Goal: Task Accomplishment & Management: Use online tool/utility

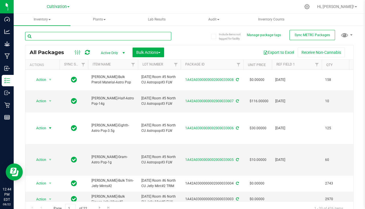
click at [81, 36] on input "text" at bounding box center [98, 36] width 146 height 9
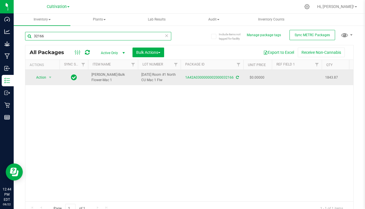
type input "32166"
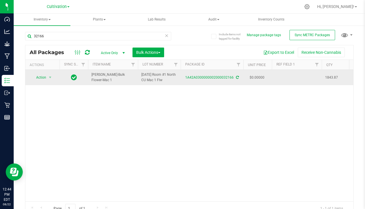
click at [291, 74] on td at bounding box center [297, 77] width 50 height 15
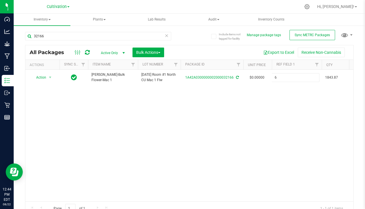
type input "[DATE]"
click at [146, 54] on span "Bulk Actions" at bounding box center [148, 52] width 24 height 5
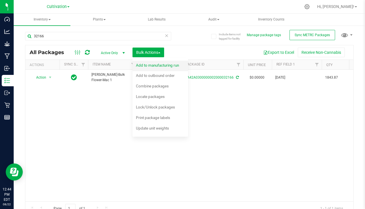
click at [154, 69] on div "Add to manufacturing run" at bounding box center [161, 66] width 51 height 9
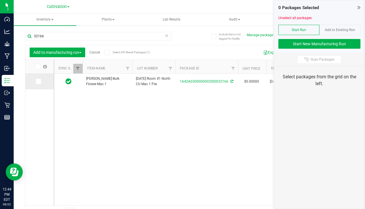
click at [35, 80] on td at bounding box center [39, 82] width 29 height 16
click at [35, 81] on td at bounding box center [39, 82] width 29 height 16
click at [40, 81] on span at bounding box center [39, 82] width 6 height 6
click at [0, 0] on input "checkbox" at bounding box center [0, 0] width 0 height 0
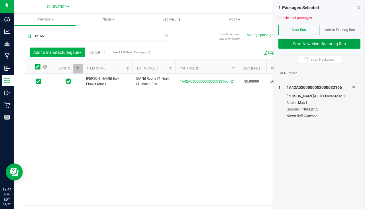
click at [305, 43] on button "Start New Manufacturing Run" at bounding box center [320, 44] width 82 height 10
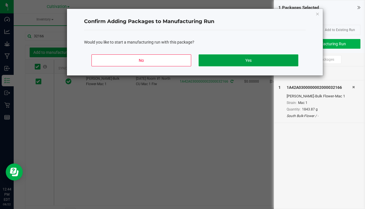
click at [252, 58] on button "Yes" at bounding box center [249, 60] width 100 height 12
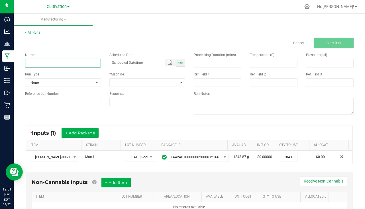
click at [64, 63] on input at bounding box center [63, 63] width 76 height 9
type input "[PERSON_NAME] - Mac 1 [DATE]"
click at [182, 62] on div "Now" at bounding box center [180, 63] width 9 height 8
type input "[DATE] 12:52 PM"
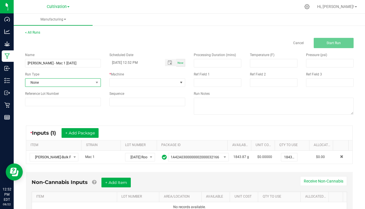
click at [64, 81] on span "None" at bounding box center [59, 83] width 68 height 8
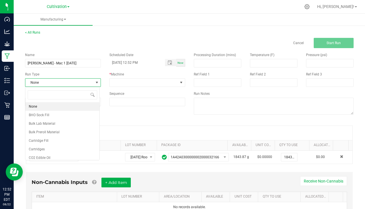
scroll to position [9, 75]
type input "pa"
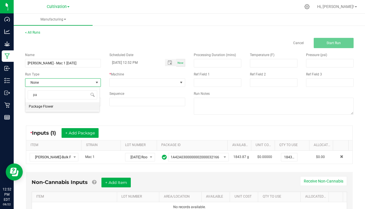
drag, startPoint x: 50, startPoint y: 107, endPoint x: 69, endPoint y: 103, distance: 19.5
click at [50, 107] on span "Package Flower" at bounding box center [41, 107] width 25 height 6
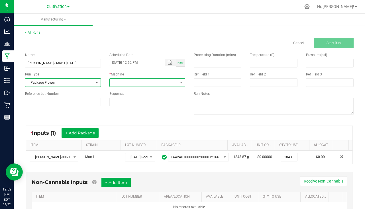
click at [139, 85] on span at bounding box center [144, 83] width 68 height 8
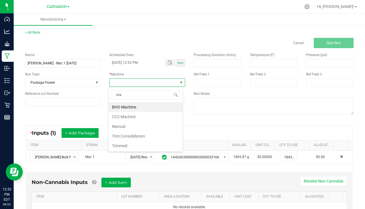
type input "man"
click at [133, 110] on li "Manual" at bounding box center [146, 107] width 74 height 10
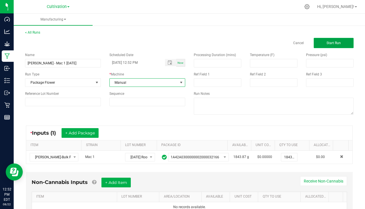
click at [332, 41] on span "Start Run" at bounding box center [334, 43] width 14 height 4
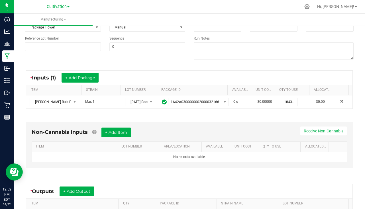
scroll to position [138, 0]
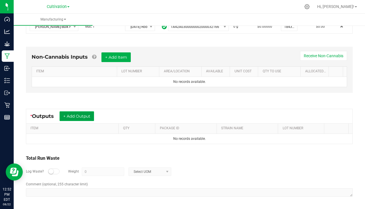
click at [78, 115] on button "+ Add Output" at bounding box center [77, 117] width 35 height 10
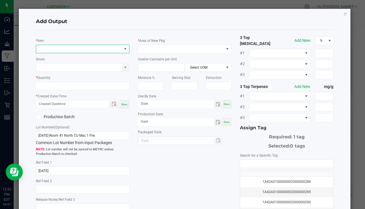
click at [55, 50] on span "NO DATA FOUND" at bounding box center [79, 49] width 86 height 8
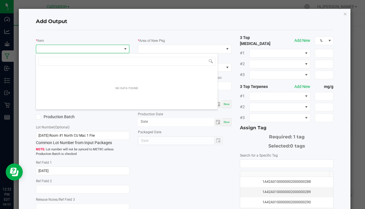
scroll to position [9, 92]
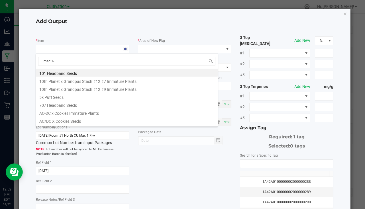
type input "mac 1-1"
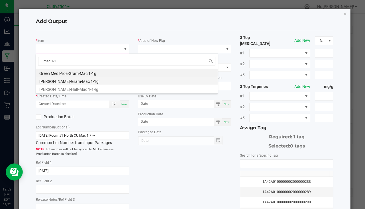
click at [71, 81] on li "[PERSON_NAME]-Gram-Mac 1-1g" at bounding box center [127, 81] width 182 height 8
type input "0 ea"
type input "1"
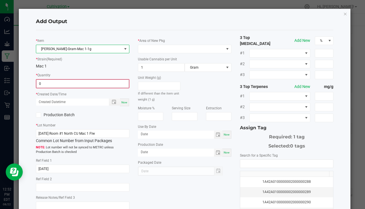
click at [59, 84] on input "0" at bounding box center [83, 84] width 92 height 8
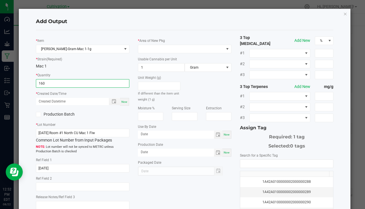
type input "160 ea"
click at [127, 101] on div "Now" at bounding box center [124, 102] width 9 height 8
type input "[DATE] 12:52 PM"
type input "[DATE]"
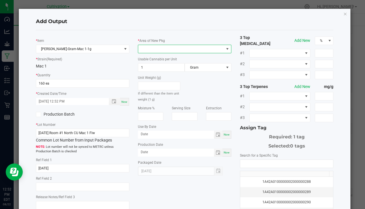
click at [165, 47] on span at bounding box center [181, 49] width 86 height 8
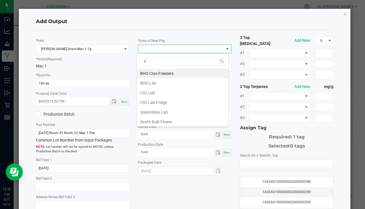
type input "bu"
click at [159, 73] on li "South Bulk-Flower" at bounding box center [183, 74] width 92 height 10
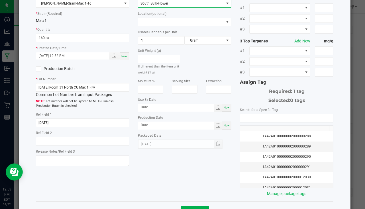
scroll to position [63, 0]
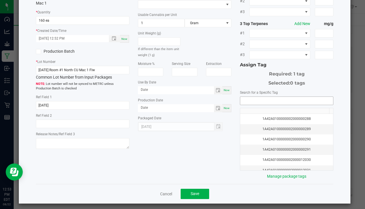
click at [276, 101] on input "NO DATA FOUND" at bounding box center [286, 101] width 93 height 8
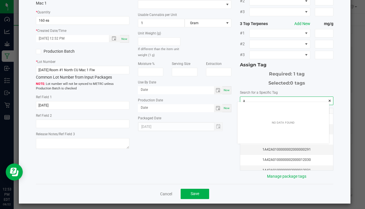
scroll to position [8, 92]
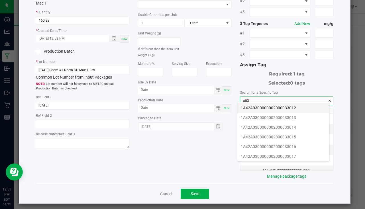
click at [278, 108] on li "1A42A0300000002000033012" at bounding box center [284, 108] width 92 height 10
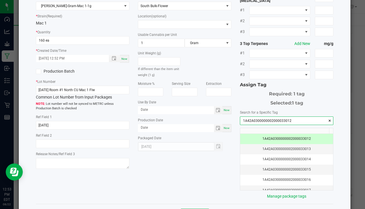
scroll to position [63, 0]
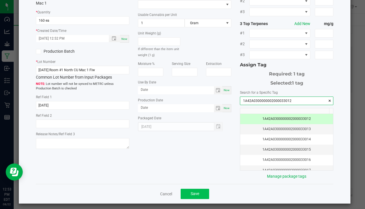
type input "1A42A0300000002000033012"
click at [193, 192] on span "Save" at bounding box center [195, 194] width 9 height 5
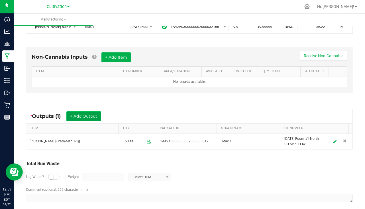
click at [86, 116] on button "+ Add Output" at bounding box center [83, 117] width 35 height 10
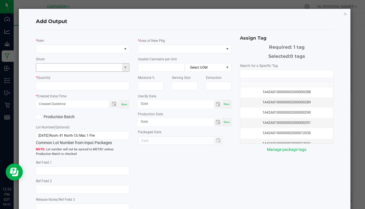
type input "[DATE]"
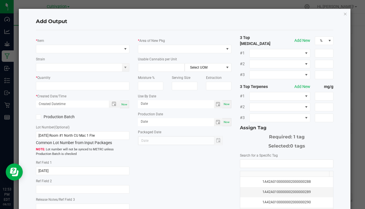
click at [57, 42] on div "* Item" at bounding box center [83, 46] width 94 height 16
click at [58, 48] on span "NO DATA FOUND" at bounding box center [79, 49] width 86 height 8
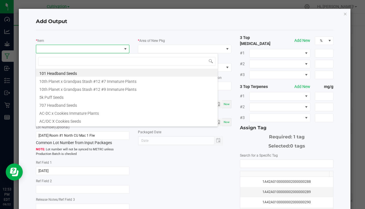
scroll to position [9, 92]
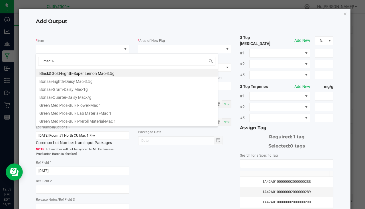
type input "mac 1-3"
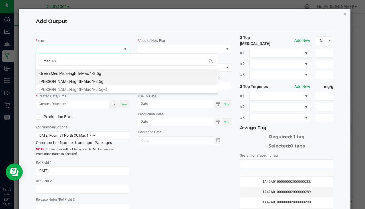
click at [75, 84] on li "[PERSON_NAME]-Eighth-Mac 1-3.5g" at bounding box center [127, 81] width 182 height 8
type input "0 ea"
type input "3.5"
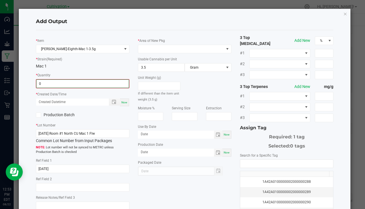
click at [55, 88] on input "0" at bounding box center [83, 84] width 92 height 8
type input "259 ea"
click at [122, 101] on span "Now" at bounding box center [125, 101] width 6 height 3
type input "[DATE] 12:53 PM"
type input "[DATE]"
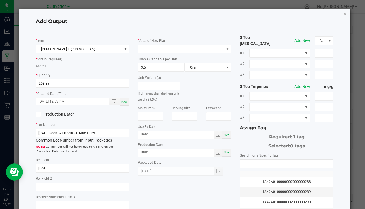
click at [157, 48] on span at bounding box center [181, 49] width 86 height 8
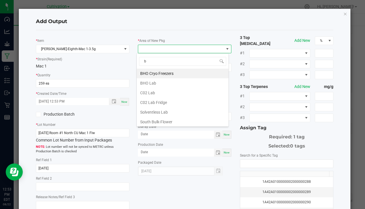
type input "bu"
click at [189, 72] on li "South Bulk-Flower" at bounding box center [183, 74] width 92 height 10
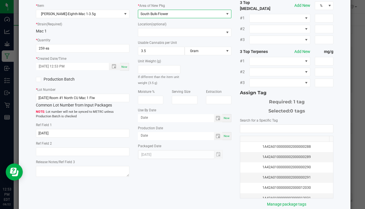
scroll to position [63, 0]
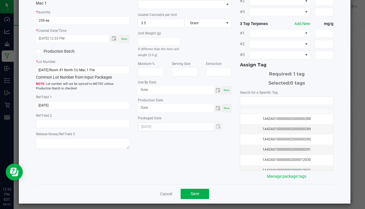
click at [236, 95] on div "3 Top [MEDICAL_DATA] Add New % #1 #2 #3 3 Top Terpenes Add New mg/g #1 #2 #3 As…" at bounding box center [287, 76] width 102 height 208
click at [240, 97] on input "NO DATA FOUND" at bounding box center [286, 101] width 93 height 8
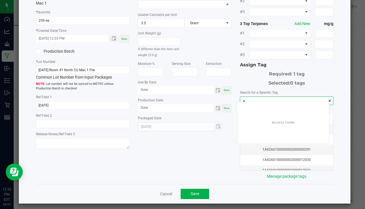
scroll to position [8, 92]
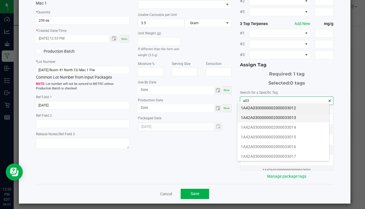
click at [284, 120] on li "1A42A0300000002000033013" at bounding box center [284, 118] width 92 height 10
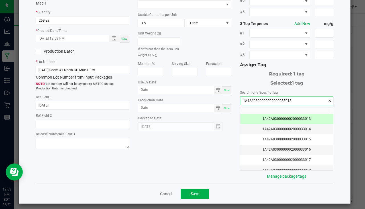
type input "1A42A0300000002000033013"
click at [194, 185] on div "Cancel Save" at bounding box center [185, 194] width 298 height 20
click at [193, 192] on span "Save" at bounding box center [195, 194] width 9 height 5
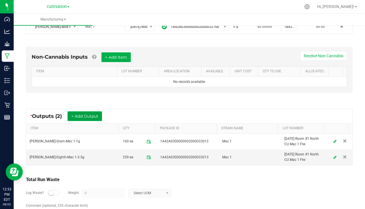
click at [88, 116] on button "+ Add Output" at bounding box center [85, 117] width 35 height 10
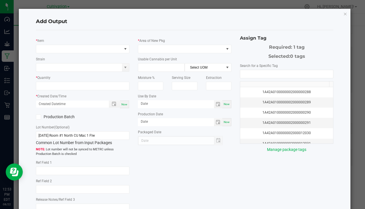
type input "[DATE]"
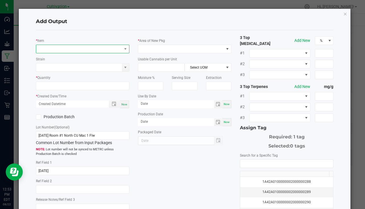
click at [46, 51] on span "NO DATA FOUND" at bounding box center [79, 49] width 86 height 8
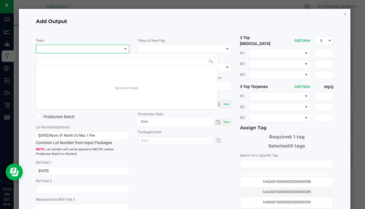
scroll to position [9, 92]
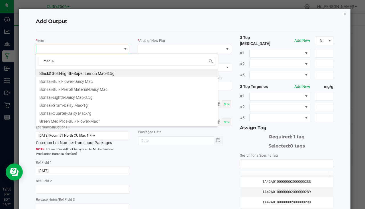
type input "mac 1-3"
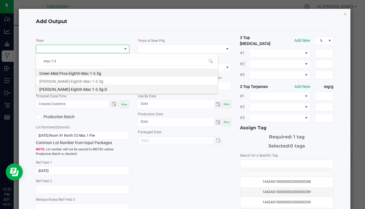
click at [84, 86] on li "[PERSON_NAME]-Eighth-Mac 1-3.5g-D" at bounding box center [127, 89] width 182 height 8
type input "0 ea"
type input "3.5"
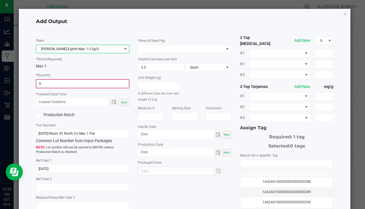
click at [70, 85] on input "0" at bounding box center [83, 84] width 92 height 8
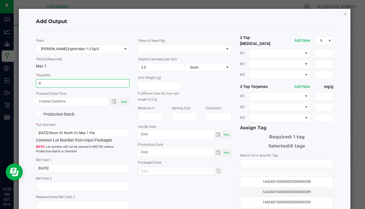
type input "4 ea"
click at [127, 102] on div "Now" at bounding box center [124, 102] width 9 height 8
type input "[DATE] 12:53 PM"
type input "[DATE]"
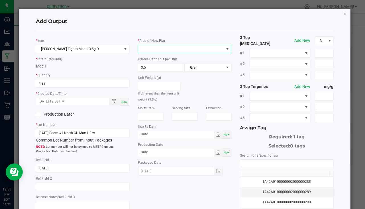
click at [150, 46] on span at bounding box center [181, 49] width 86 height 8
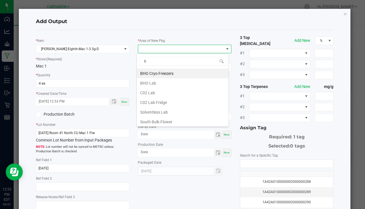
type input "bu"
click at [161, 70] on li "South Bulk-Flower" at bounding box center [183, 74] width 92 height 10
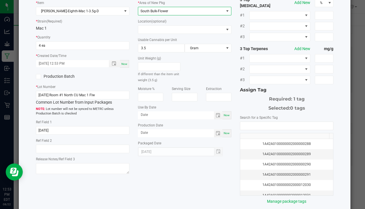
scroll to position [63, 0]
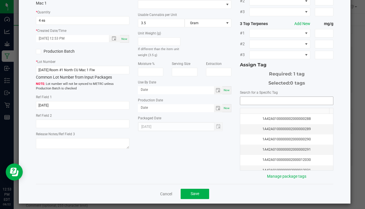
click at [243, 97] on input "NO DATA FOUND" at bounding box center [286, 101] width 93 height 8
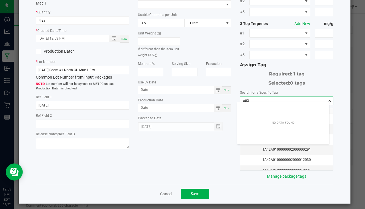
scroll to position [8, 92]
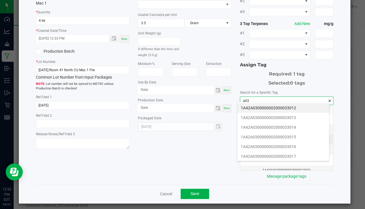
drag, startPoint x: 288, startPoint y: 125, endPoint x: 266, endPoint y: 137, distance: 24.3
click at [288, 125] on li "1A42A0300000002000033014" at bounding box center [284, 128] width 92 height 10
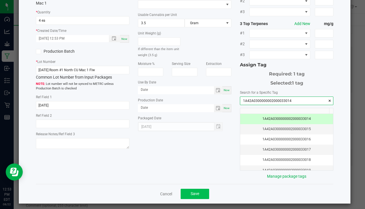
type input "1A42A0300000002000033014"
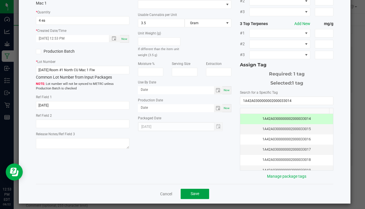
click at [202, 195] on button "Save" at bounding box center [195, 194] width 29 height 10
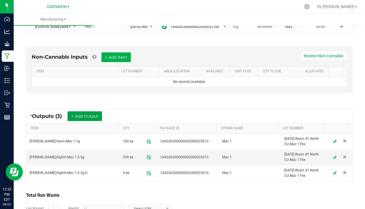
click at [75, 115] on button "+ Add Output" at bounding box center [85, 117] width 35 height 10
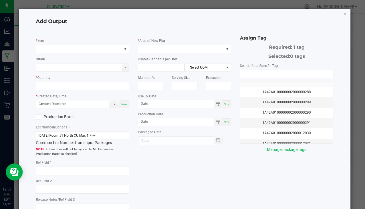
type input "[DATE]"
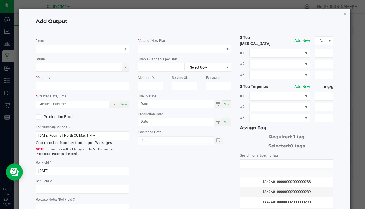
click at [76, 51] on span "NO DATA FOUND" at bounding box center [79, 49] width 86 height 8
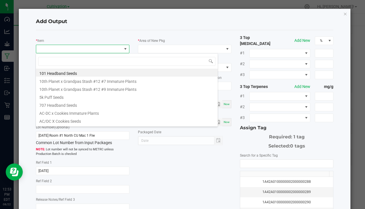
scroll to position [9, 92]
type input "mac 1-7"
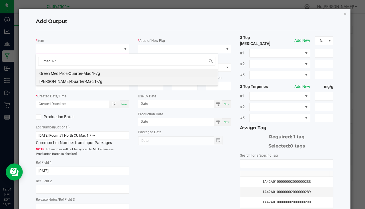
click at [82, 82] on li "[PERSON_NAME]-Quarter-Mac 1-7g" at bounding box center [127, 81] width 182 height 8
type input "0 ea"
type input "7"
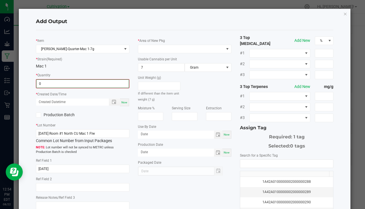
click at [67, 84] on input "0" at bounding box center [83, 84] width 92 height 8
type input "10 ea"
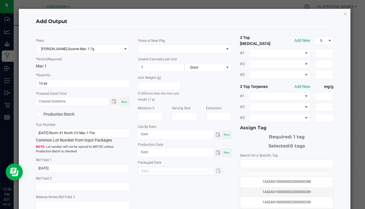
click at [125, 101] on span "Now" at bounding box center [125, 101] width 6 height 3
type input "[DATE] 12:54 PM"
type input "[DATE]"
click at [156, 50] on span at bounding box center [181, 49] width 86 height 8
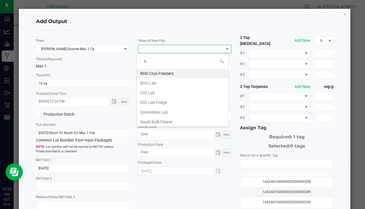
type input "bu"
click at [162, 71] on li "South Bulk-Flower" at bounding box center [183, 74] width 92 height 10
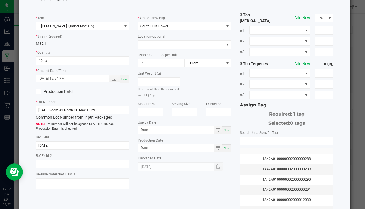
scroll to position [63, 0]
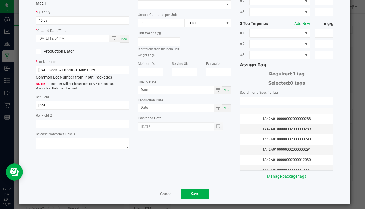
click at [240, 97] on input "NO DATA FOUND" at bounding box center [286, 101] width 93 height 8
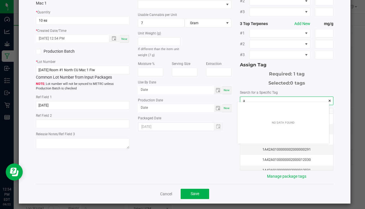
scroll to position [8, 92]
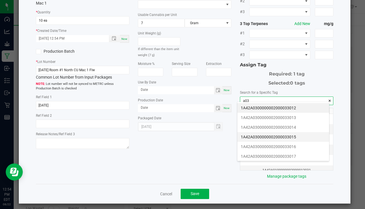
click at [293, 138] on li "1A42A0300000002000033015" at bounding box center [284, 137] width 92 height 10
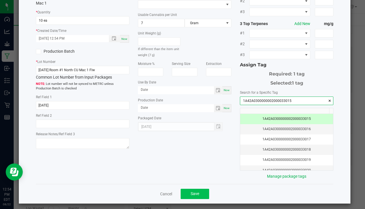
type input "1A42A0300000002000033015"
click at [200, 190] on button "Save" at bounding box center [195, 194] width 29 height 10
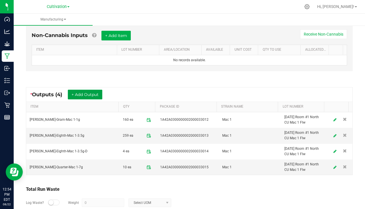
scroll to position [167, 0]
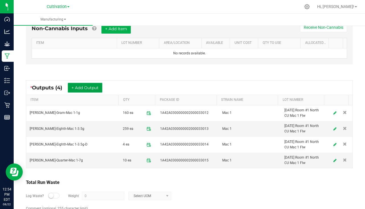
click at [81, 90] on button "+ Add Output" at bounding box center [85, 88] width 35 height 10
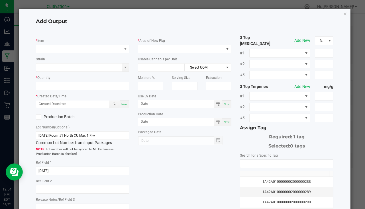
click at [65, 50] on span "NO DATA FOUND" at bounding box center [79, 49] width 86 height 8
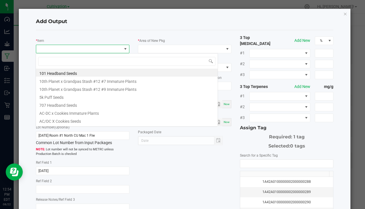
scroll to position [9, 92]
type input "mac 1-1"
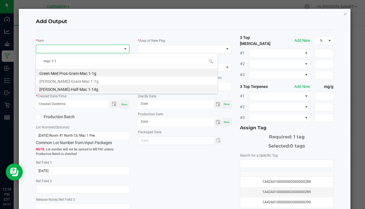
click at [78, 89] on li "[PERSON_NAME]-Half-Mac 1-14g" at bounding box center [127, 89] width 182 height 8
type input "0 ea"
type input "14"
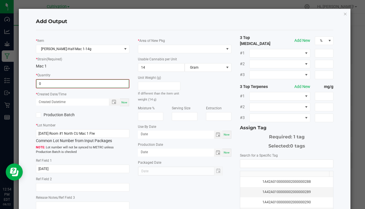
click at [56, 84] on input "0" at bounding box center [83, 84] width 92 height 8
type input "10 ea"
click at [125, 104] on span "Now" at bounding box center [125, 101] width 6 height 3
type input "[DATE] 12:54 PM"
type input "[DATE]"
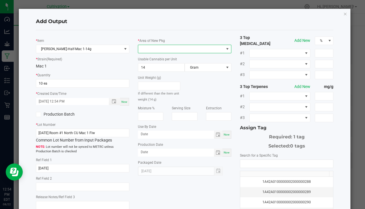
click at [164, 52] on span at bounding box center [181, 49] width 86 height 8
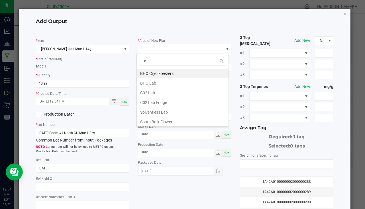
type input "bu"
click at [170, 72] on li "South Bulk-Flower" at bounding box center [183, 74] width 92 height 10
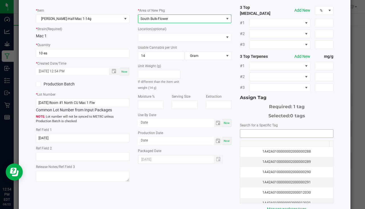
scroll to position [63, 0]
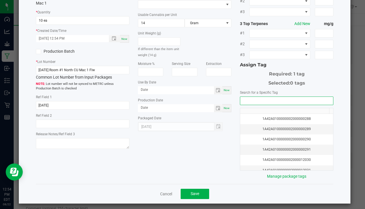
click at [254, 98] on input "NO DATA FOUND" at bounding box center [286, 101] width 93 height 8
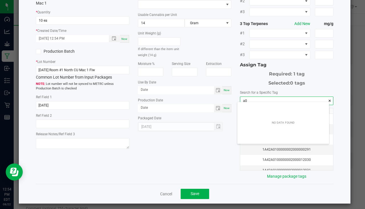
scroll to position [8, 92]
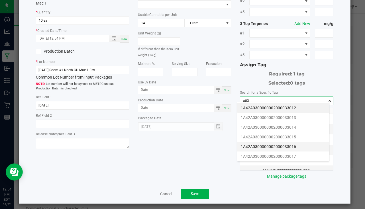
click at [286, 143] on li "1A42A0300000002000033016" at bounding box center [284, 147] width 92 height 10
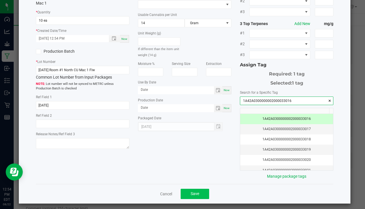
type input "1A42A0300000002000033016"
click at [201, 191] on button "Save" at bounding box center [195, 194] width 29 height 10
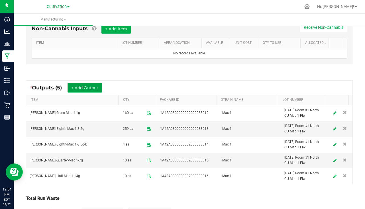
click at [80, 87] on button "+ Add Output" at bounding box center [85, 88] width 35 height 10
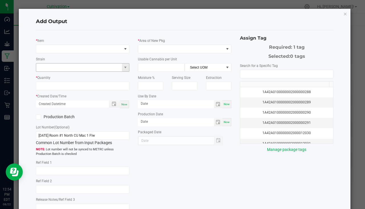
type input "[DATE]"
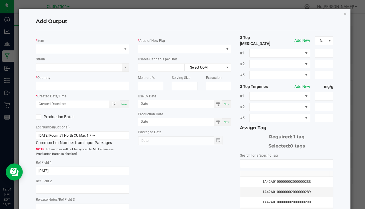
drag, startPoint x: 67, startPoint y: 44, endPoint x: 71, endPoint y: 50, distance: 7.8
click at [69, 49] on div "* Item" at bounding box center [83, 46] width 94 height 16
click at [76, 50] on span "NO DATA FOUND" at bounding box center [79, 49] width 86 height 8
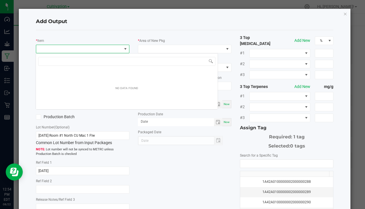
scroll to position [9, 92]
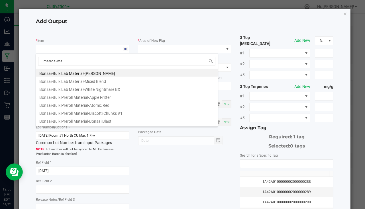
type input "material-mac"
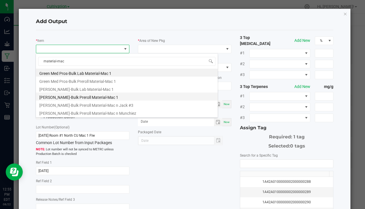
click at [85, 98] on li "[PERSON_NAME]-Bulk Preroll Material-Mac 1" at bounding box center [127, 97] width 182 height 8
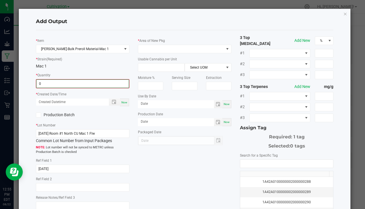
click at [61, 84] on input "0" at bounding box center [83, 84] width 92 height 8
type input "508.0000 g"
click at [124, 103] on span "Now" at bounding box center [125, 101] width 6 height 3
type input "[DATE] 12:55 PM"
type input "[DATE]"
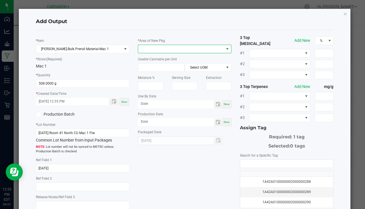
click at [149, 51] on span at bounding box center [181, 49] width 86 height 8
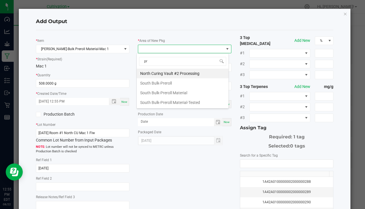
type input "pre"
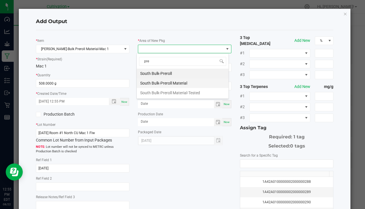
click at [185, 79] on li "South Bulk-Preroll Material" at bounding box center [183, 83] width 92 height 10
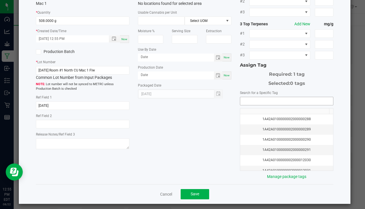
scroll to position [63, 0]
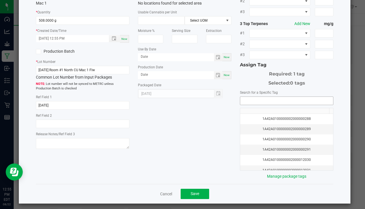
click at [277, 99] on input "NO DATA FOUND" at bounding box center [286, 101] width 93 height 8
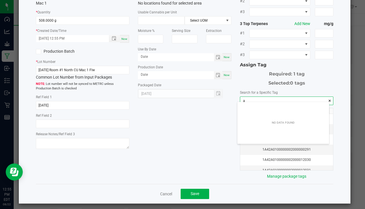
scroll to position [8, 92]
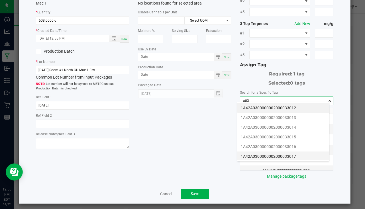
click at [293, 157] on li "1A42A0300000002000033017" at bounding box center [284, 157] width 92 height 10
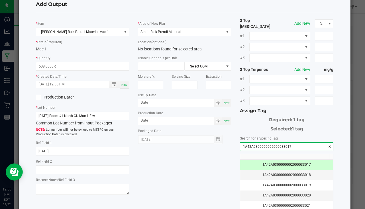
scroll to position [63, 0]
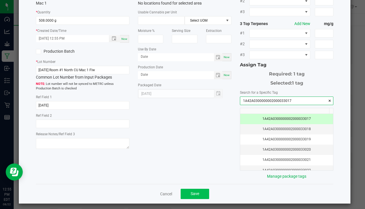
type input "1A42A0300000002000033017"
click at [205, 190] on button "Save" at bounding box center [195, 194] width 29 height 10
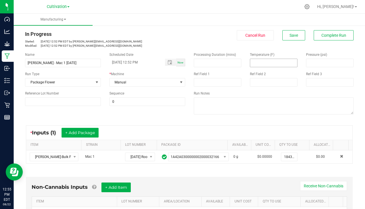
scroll to position [0, 0]
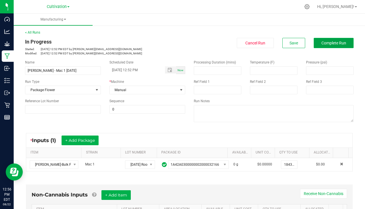
click at [325, 43] on span "Complete Run" at bounding box center [334, 43] width 25 height 5
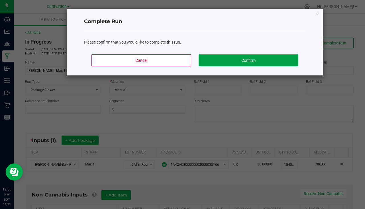
click at [277, 59] on button "Confirm" at bounding box center [249, 60] width 100 height 12
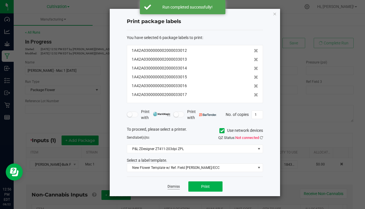
click at [173, 188] on link "Dismiss" at bounding box center [174, 187] width 12 height 5
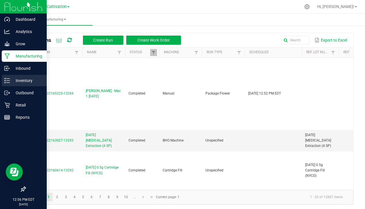
click at [21, 78] on p "Inventory" at bounding box center [27, 80] width 34 height 7
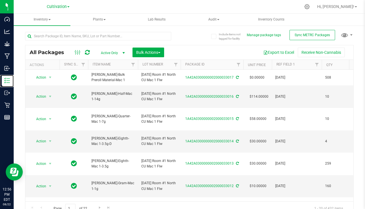
scroll to position [6, 0]
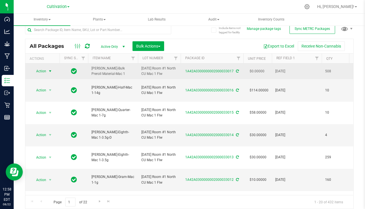
click at [44, 72] on span "Action" at bounding box center [38, 71] width 15 height 8
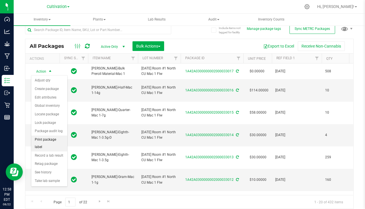
click at [54, 141] on li "Print package label" at bounding box center [49, 144] width 36 height 16
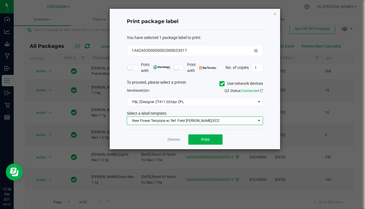
click at [178, 119] on span "New Flower Template w/ Ref. Field [PERSON_NAME]/ECC" at bounding box center [191, 121] width 129 height 8
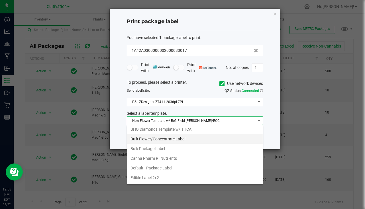
scroll to position [0, 0]
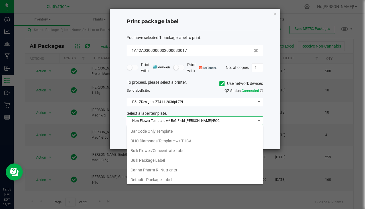
click at [160, 164] on li "Bulk Package Label" at bounding box center [195, 161] width 136 height 10
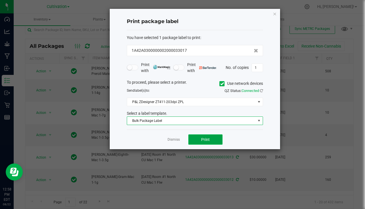
click at [199, 142] on button "Print" at bounding box center [206, 140] width 34 height 10
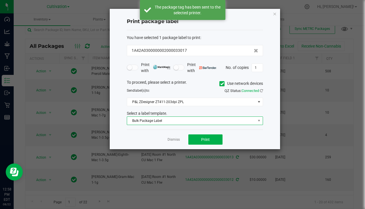
click at [154, 124] on span "Bulk Package Label" at bounding box center [191, 121] width 129 height 8
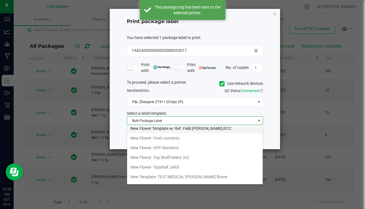
scroll to position [225, 0]
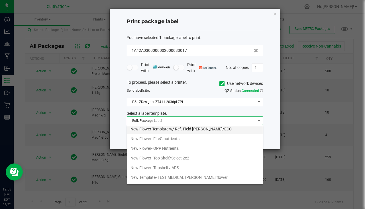
click at [186, 133] on li "New Flower Template w/ Ref. Field [PERSON_NAME]/ECC" at bounding box center [195, 129] width 136 height 10
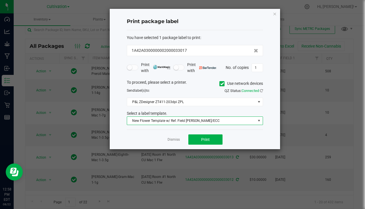
click at [175, 145] on div "Dismiss Print" at bounding box center [195, 140] width 136 height 20
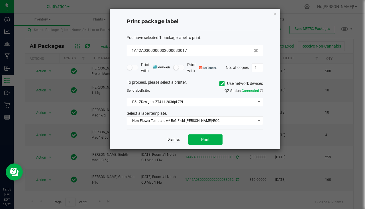
click at [173, 140] on link "Dismiss" at bounding box center [174, 139] width 12 height 5
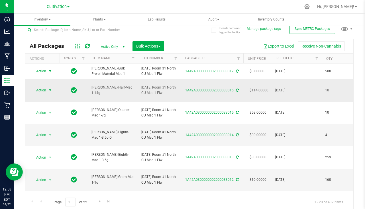
click at [47, 91] on span "select" at bounding box center [50, 90] width 7 height 8
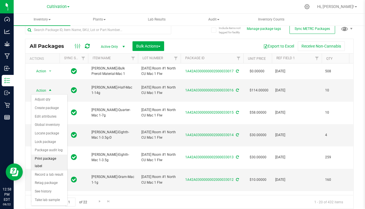
click at [59, 157] on li "Print package label" at bounding box center [49, 163] width 36 height 16
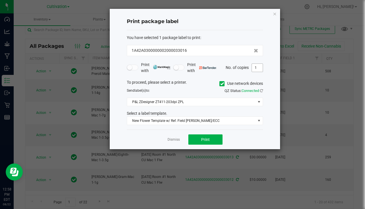
click at [255, 67] on input "1" at bounding box center [257, 68] width 11 height 8
type input "11"
click at [216, 142] on button "Print" at bounding box center [206, 140] width 34 height 10
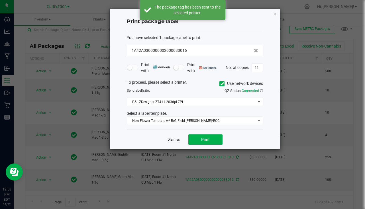
click at [173, 140] on link "Dismiss" at bounding box center [174, 139] width 12 height 5
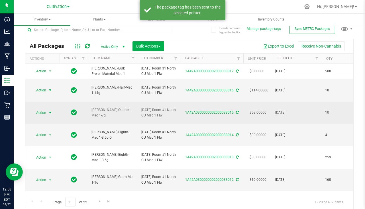
click at [50, 114] on span "select" at bounding box center [50, 113] width 5 height 5
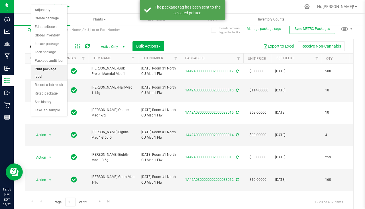
click at [51, 70] on li "Print package label" at bounding box center [49, 73] width 36 height 16
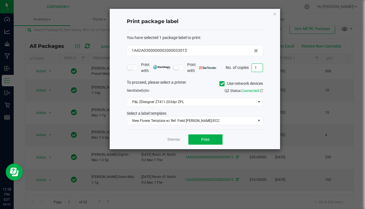
click at [257, 68] on input "1" at bounding box center [257, 68] width 11 height 8
type input "11"
click at [203, 143] on button "Print" at bounding box center [206, 140] width 34 height 10
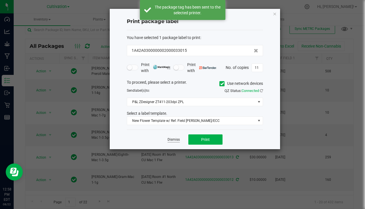
click at [172, 140] on link "Dismiss" at bounding box center [174, 139] width 12 height 5
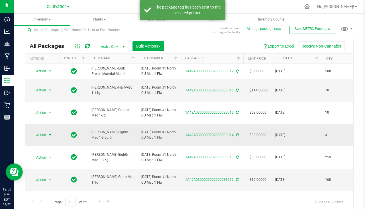
click at [49, 136] on span "select" at bounding box center [50, 135] width 5 height 5
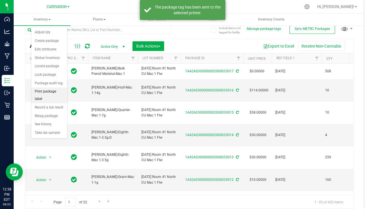
click at [51, 91] on li "Print package label" at bounding box center [49, 96] width 36 height 16
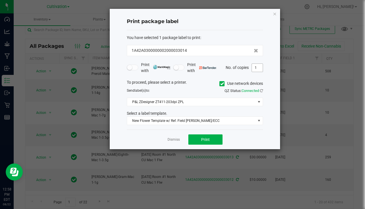
click at [256, 68] on input "1" at bounding box center [257, 68] width 11 height 8
type input "5"
click at [217, 139] on button "Print" at bounding box center [206, 140] width 34 height 10
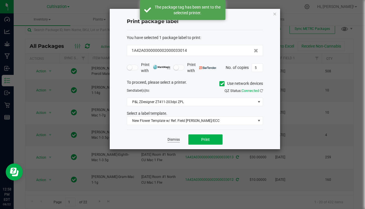
click at [169, 139] on link "Dismiss" at bounding box center [174, 139] width 12 height 5
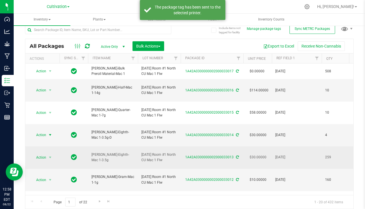
scroll to position [29, 0]
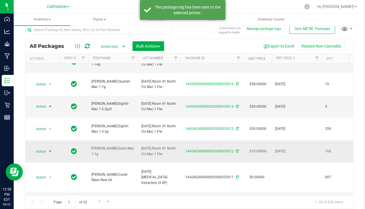
click at [43, 149] on span "Action" at bounding box center [38, 152] width 15 height 8
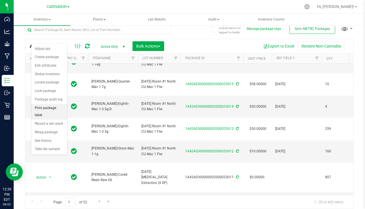
click at [50, 108] on li "Print package label" at bounding box center [49, 112] width 36 height 16
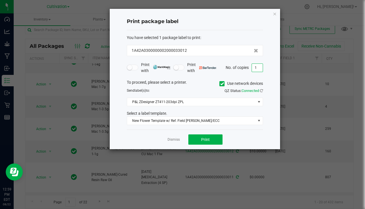
click at [261, 67] on input "1" at bounding box center [257, 68] width 11 height 8
type input "161"
click at [200, 138] on button "Print" at bounding box center [206, 140] width 34 height 10
click at [173, 140] on link "Dismiss" at bounding box center [174, 139] width 12 height 5
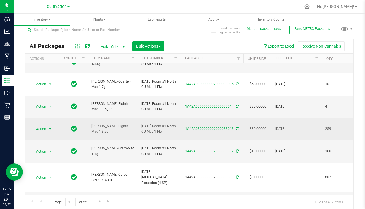
click at [41, 130] on span "Action" at bounding box center [38, 129] width 15 height 8
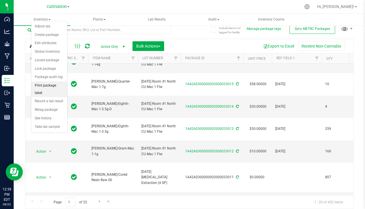
click at [46, 86] on li "Print package label" at bounding box center [49, 90] width 36 height 16
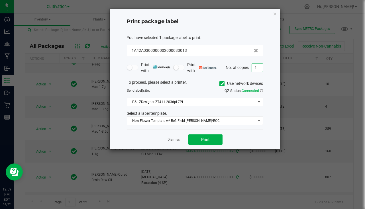
click at [258, 67] on input "1" at bounding box center [257, 68] width 11 height 8
type input "260"
click at [213, 135] on button "Print" at bounding box center [206, 140] width 34 height 10
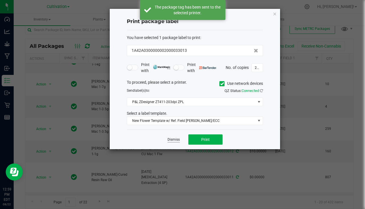
click at [176, 142] on link "Dismiss" at bounding box center [174, 139] width 12 height 5
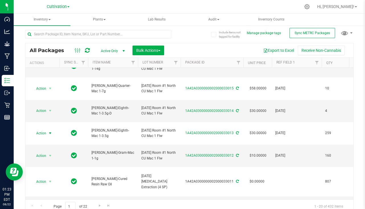
scroll to position [0, 0]
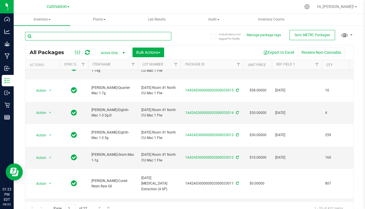
click at [107, 39] on input "text" at bounding box center [98, 36] width 146 height 9
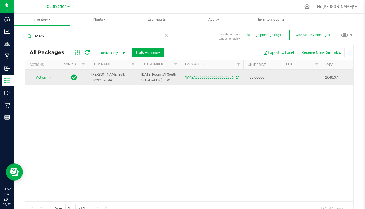
type input "32376"
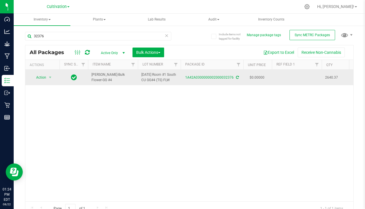
click at [298, 79] on td at bounding box center [297, 77] width 50 height 15
type input "[DATE]"
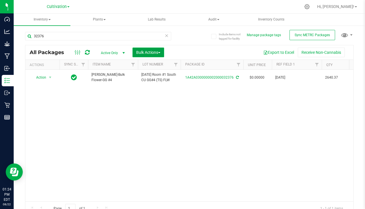
click at [138, 52] on span "Bulk Actions" at bounding box center [148, 52] width 24 height 5
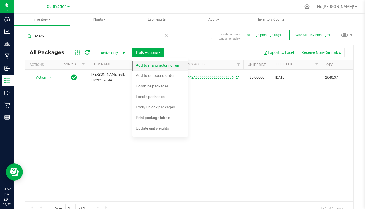
click at [145, 64] on span "Add to manufacturing run" at bounding box center [157, 65] width 43 height 5
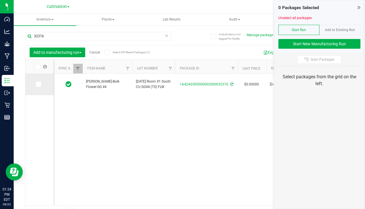
click at [39, 84] on icon at bounding box center [38, 84] width 4 height 0
click at [0, 0] on input "checkbox" at bounding box center [0, 0] width 0 height 0
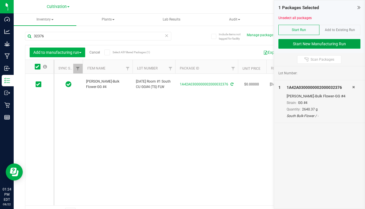
click at [327, 46] on button "Start New Manufacturing Run" at bounding box center [320, 44] width 82 height 10
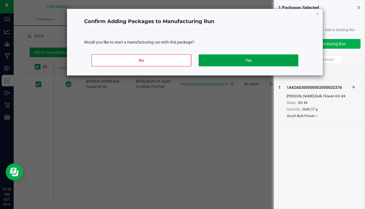
click at [247, 65] on button "Yes" at bounding box center [249, 60] width 100 height 12
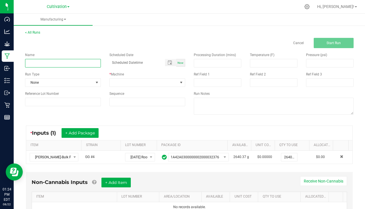
click at [82, 66] on input at bounding box center [63, 63] width 76 height 9
type input "[PERSON_NAME] - Top Shelf GG4 [DATE]"
click at [183, 65] on div "Now" at bounding box center [180, 63] width 9 height 8
type input "[DATE] 1:24 PM"
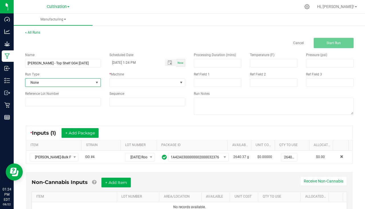
click at [45, 81] on span "None" at bounding box center [59, 83] width 68 height 8
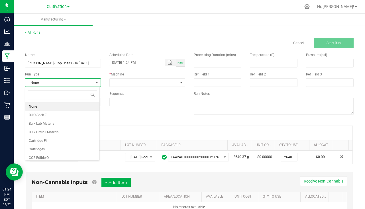
scroll to position [9, 75]
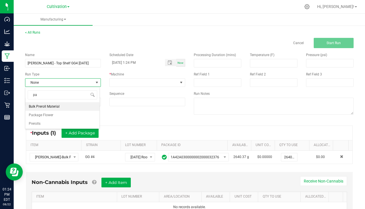
type input "pac"
click at [75, 105] on li "Package Flower" at bounding box center [62, 106] width 74 height 9
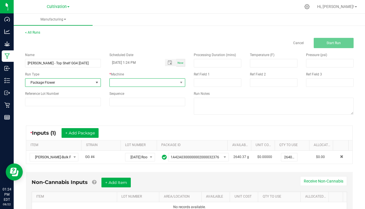
click at [118, 84] on span at bounding box center [144, 83] width 68 height 8
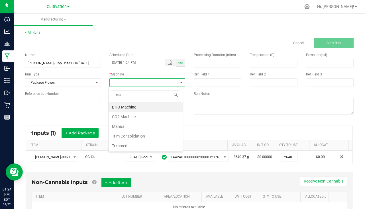
type input "man"
click at [120, 108] on li "Manual" at bounding box center [146, 107] width 74 height 10
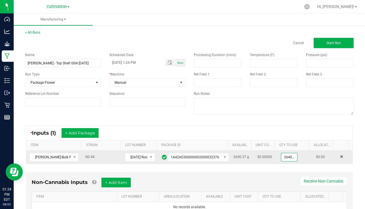
click at [282, 160] on input "2640.37" at bounding box center [290, 157] width 16 height 8
drag, startPoint x: 288, startPoint y: 158, endPoint x: 245, endPoint y: 155, distance: 42.6
click at [245, 155] on tr "[PERSON_NAME]-Bulk Flower-GG #4 GG #4 [DATE] Room #1 South CU GG#4 (TS) FLW 1A4…" at bounding box center [189, 157] width 327 height 13
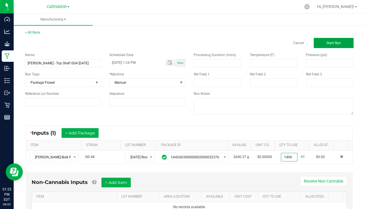
type input "1496.0000 g"
click at [327, 43] on span "Start Run" at bounding box center [334, 43] width 14 height 4
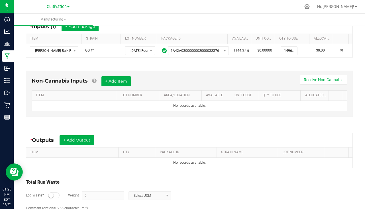
scroll to position [138, 0]
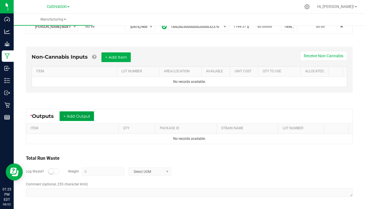
click at [85, 118] on button "+ Add Output" at bounding box center [77, 117] width 35 height 10
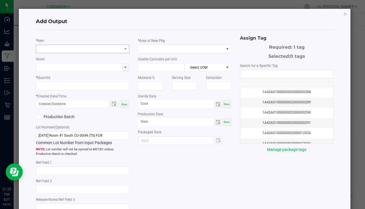
type input "[DATE]"
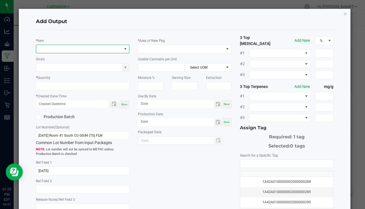
click at [50, 50] on span "NO DATA FOUND" at bounding box center [79, 49] width 86 height 8
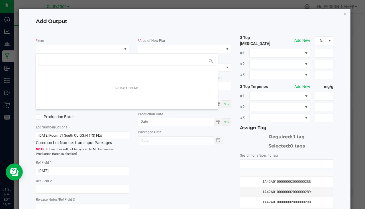
scroll to position [9, 92]
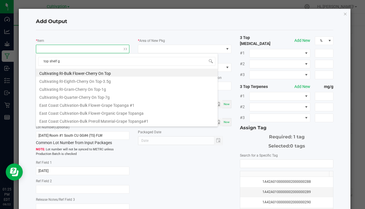
type input "top shelf gg"
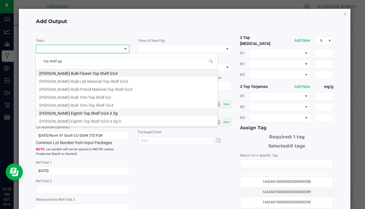
click at [88, 112] on li "[PERSON_NAME]-Eighth-Top Shelf GG4-3.5g" at bounding box center [127, 113] width 182 height 8
type input "0 ea"
type input "3.5"
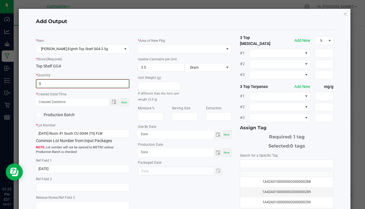
click at [70, 83] on input "0" at bounding box center [83, 84] width 92 height 8
type input "191 ea"
click at [127, 101] on div "Now" at bounding box center [124, 102] width 9 height 8
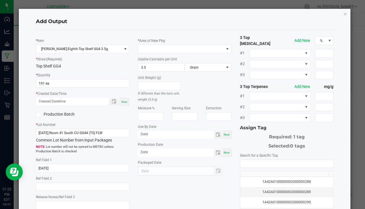
type input "[DATE] 1:25 PM"
type input "[DATE]"
click at [147, 53] on span at bounding box center [185, 49] width 94 height 9
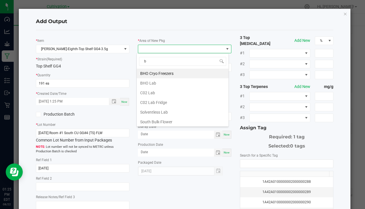
type input "bu"
click at [163, 74] on li "South Bulk-Flower" at bounding box center [183, 74] width 92 height 10
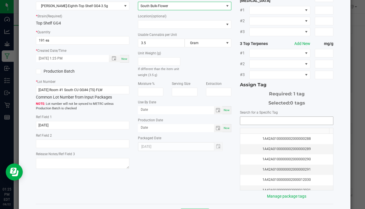
scroll to position [63, 0]
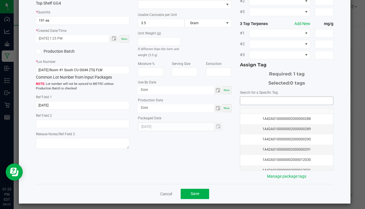
click at [245, 97] on input "NO DATA FOUND" at bounding box center [286, 101] width 93 height 8
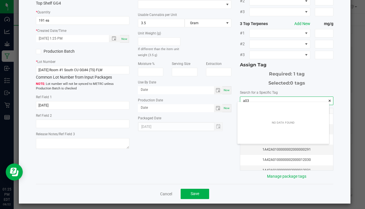
scroll to position [8, 92]
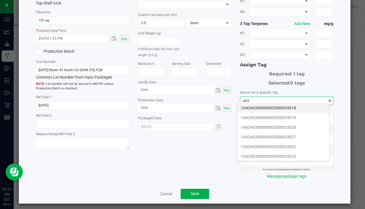
click at [272, 108] on li "1A42A0300000002000033018" at bounding box center [284, 108] width 92 height 10
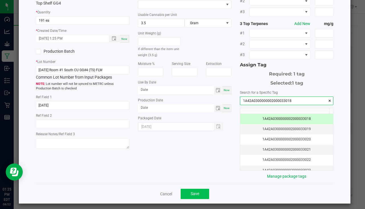
type input "1A42A0300000002000033018"
click at [195, 189] on button "Save" at bounding box center [195, 194] width 29 height 10
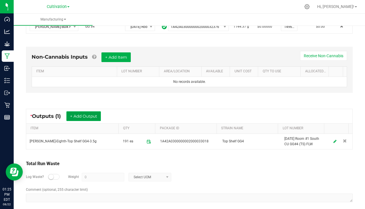
click at [91, 115] on button "+ Add Output" at bounding box center [83, 117] width 35 height 10
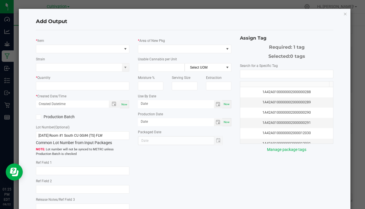
type input "[DATE]"
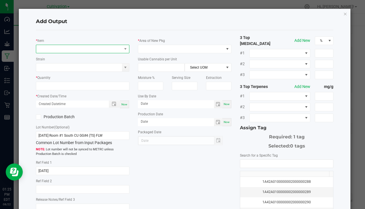
click at [60, 52] on span "NO DATA FOUND" at bounding box center [79, 49] width 86 height 8
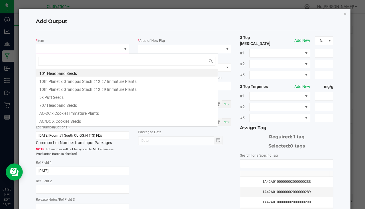
scroll to position [9, 92]
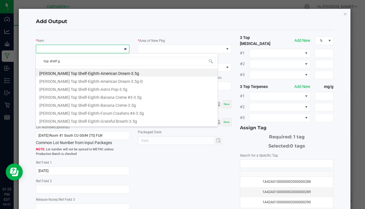
type input "top shelf gg"
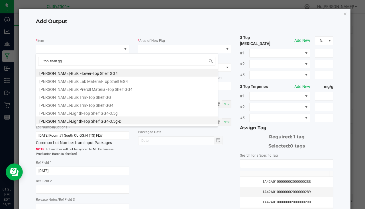
click at [87, 123] on li "[PERSON_NAME]-Eighth-Top Shelf GG4-3.5g-D" at bounding box center [127, 121] width 182 height 8
type input "0 ea"
type input "3.5"
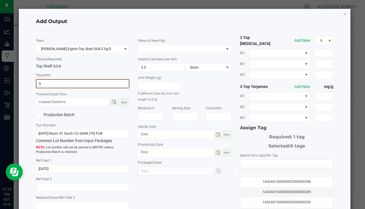
click at [60, 84] on input "0" at bounding box center [83, 84] width 92 height 8
type input "4 ea"
drag, startPoint x: 126, startPoint y: 102, endPoint x: 131, endPoint y: 96, distance: 8.5
click at [126, 103] on span "Now" at bounding box center [125, 101] width 6 height 3
type input "[DATE] 1:26 PM"
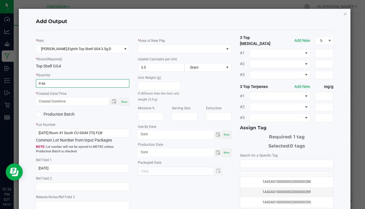
type input "[DATE]"
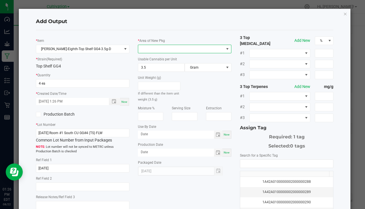
click at [152, 50] on span at bounding box center [181, 49] width 86 height 8
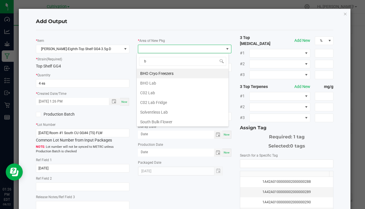
type input "bu"
click at [159, 76] on li "South Bulk-Flower" at bounding box center [183, 74] width 92 height 10
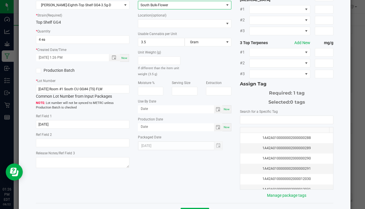
scroll to position [63, 0]
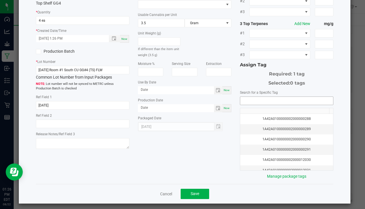
click at [267, 100] on input "NO DATA FOUND" at bounding box center [286, 101] width 93 height 8
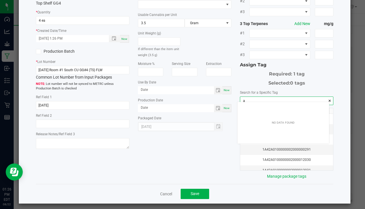
scroll to position [8, 92]
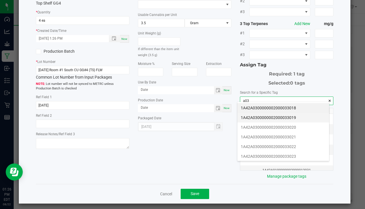
click at [282, 116] on li "1A42A0300000002000033019" at bounding box center [284, 118] width 92 height 10
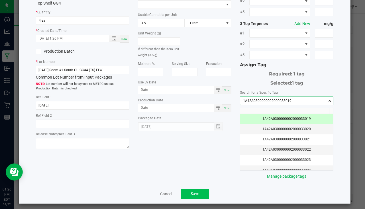
type input "1A42A0300000002000033019"
click at [191, 193] on span "Save" at bounding box center [195, 194] width 9 height 5
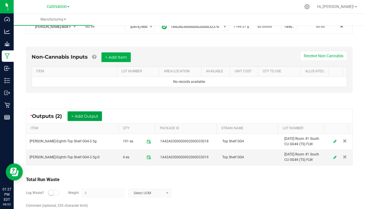
click at [90, 114] on button "+ Add Output" at bounding box center [85, 117] width 35 height 10
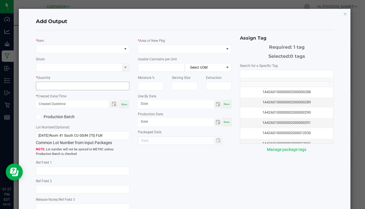
type input "[DATE]"
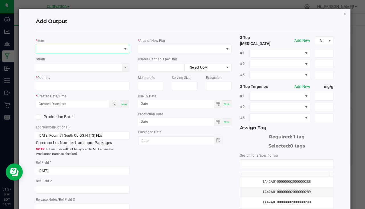
click at [84, 48] on span "NO DATA FOUND" at bounding box center [79, 49] width 86 height 8
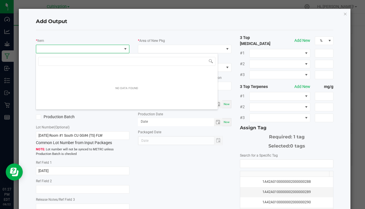
scroll to position [9, 92]
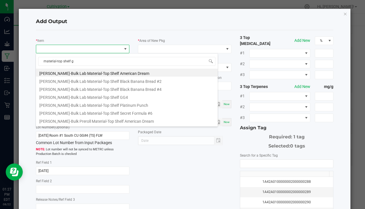
type input "material-top shelf gg"
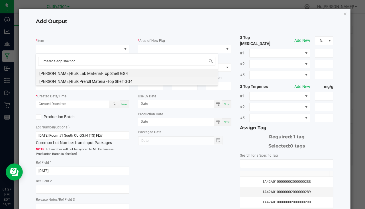
click at [82, 84] on li "[PERSON_NAME]-Bulk Preroll Material-Top Shelf GG4" at bounding box center [127, 81] width 182 height 8
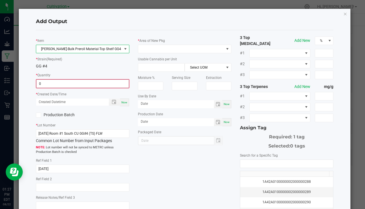
click at [69, 85] on input "0" at bounding box center [83, 84] width 92 height 8
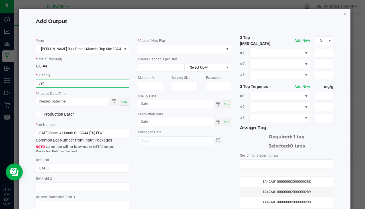
type input "791.0000 g"
click at [122, 101] on span "Now" at bounding box center [125, 101] width 6 height 3
type input "[DATE] 1:27 PM"
type input "[DATE]"
click at [161, 44] on div "* Area of New Pkg" at bounding box center [185, 46] width 94 height 16
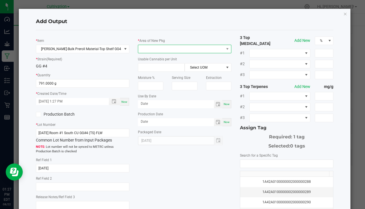
click at [158, 47] on span at bounding box center [181, 49] width 86 height 8
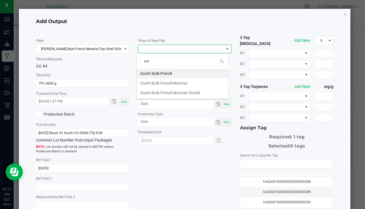
type input "prer"
click at [189, 82] on li "South Bulk-Preroll Material" at bounding box center [183, 83] width 92 height 10
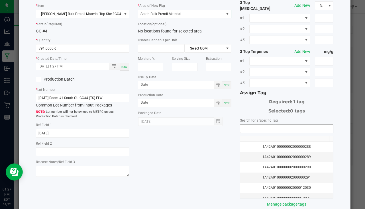
scroll to position [63, 0]
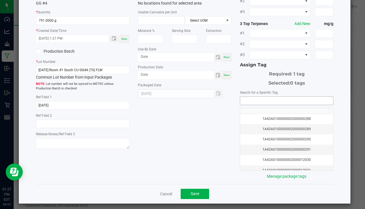
click at [253, 100] on input "NO DATA FOUND" at bounding box center [286, 101] width 93 height 8
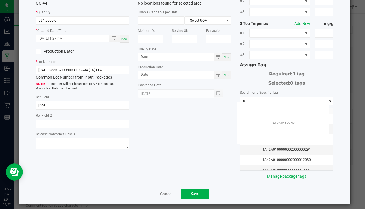
scroll to position [8, 92]
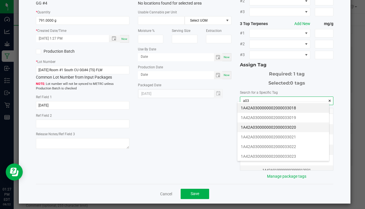
click at [292, 125] on li "1A42A0300000002000033020" at bounding box center [284, 128] width 92 height 10
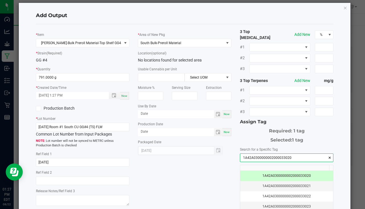
scroll to position [63, 0]
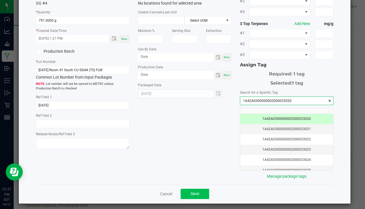
type input "1A42A0300000002000033020"
click at [197, 191] on button "Save" at bounding box center [195, 194] width 29 height 10
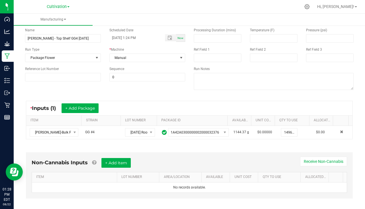
scroll to position [0, 0]
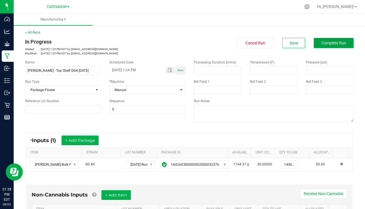
click at [331, 42] on span "Complete Run" at bounding box center [334, 43] width 25 height 5
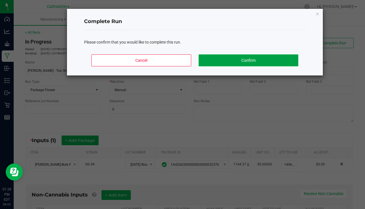
click at [244, 57] on button "Confirm" at bounding box center [249, 60] width 100 height 12
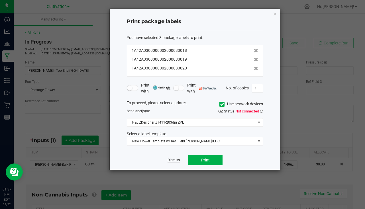
click at [176, 161] on link "Dismiss" at bounding box center [174, 160] width 12 height 5
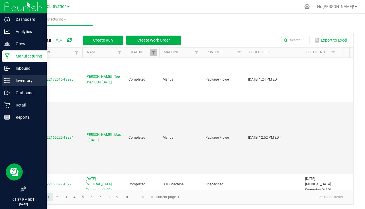
click at [21, 81] on p "Inventory" at bounding box center [27, 80] width 34 height 7
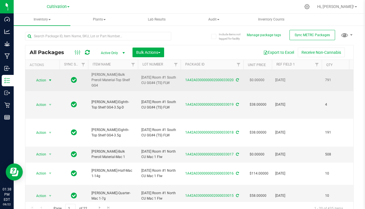
click at [44, 81] on span "Action" at bounding box center [38, 80] width 15 height 8
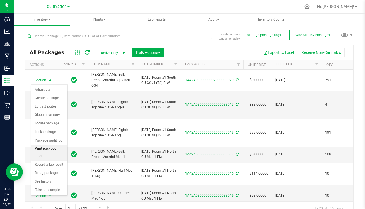
click at [51, 149] on li "Print package label" at bounding box center [49, 153] width 36 height 16
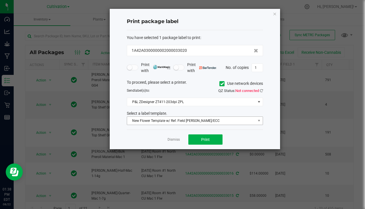
click at [171, 125] on div "You have selected 1 package label to print : 1A42A0300000002000033020 Print wit…" at bounding box center [195, 80] width 136 height 100
click at [184, 122] on span "New Flower Template w/ Ref. Field [PERSON_NAME]/ECC" at bounding box center [191, 121] width 129 height 8
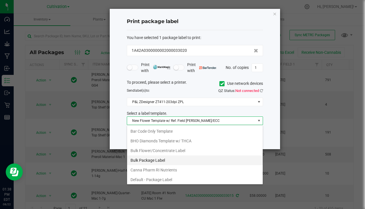
click at [158, 162] on li "Bulk Package Label" at bounding box center [195, 161] width 136 height 10
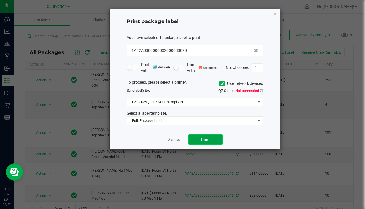
click at [205, 144] on button "Print" at bounding box center [206, 140] width 34 height 10
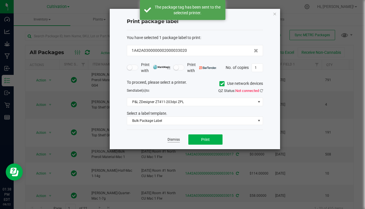
click at [178, 141] on link "Dismiss" at bounding box center [174, 139] width 12 height 5
